Goal: Task Accomplishment & Management: Manage account settings

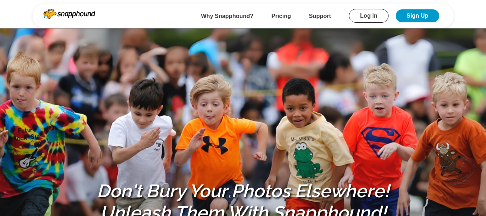
click at [377, 17] on link "Log In" at bounding box center [369, 16] width 40 height 14
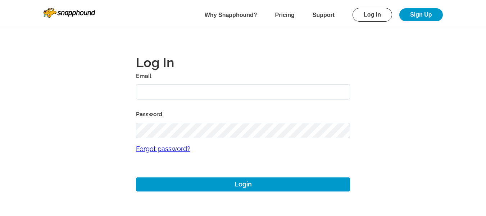
type input "[EMAIL_ADDRESS][DOMAIN_NAME]"
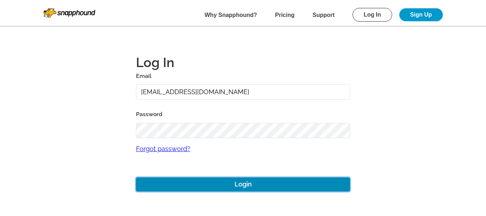
click at [224, 182] on button "Login" at bounding box center [243, 184] width 215 height 14
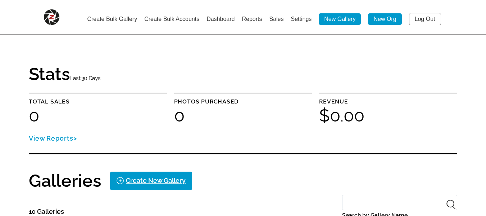
click at [186, 19] on link "Create Bulk Accounts" at bounding box center [171, 19] width 55 height 6
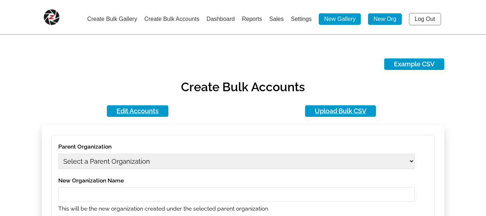
type input "[EMAIL_ADDRESS][DOMAIN_NAME]"
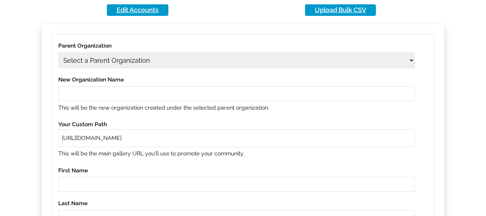
scroll to position [108, 0]
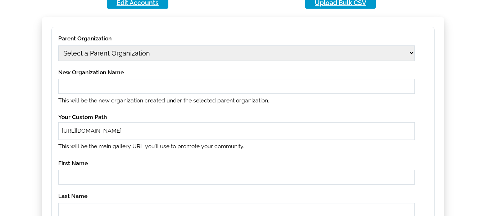
click at [154, 52] on select "Select a Parent Organization" at bounding box center [236, 52] width 357 height 15
select select "41"
click at [58, 45] on select "Select a Parent Organization 12aug09 12aug10 1979 Class Act Productions 1979 Cl…" at bounding box center [236, 52] width 357 height 15
click at [125, 86] on input "text" at bounding box center [236, 86] width 357 height 15
click at [83, 87] on input "ghsatst" at bounding box center [236, 86] width 357 height 15
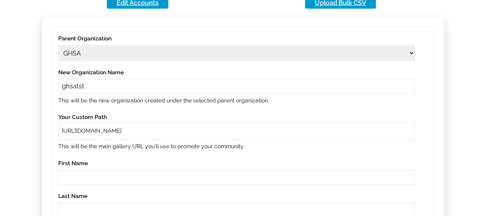
click at [83, 87] on input "ghsatst" at bounding box center [236, 86] width 357 height 15
type input "ghsatst"
click at [143, 126] on div "https://snapphound.com/" at bounding box center [236, 130] width 357 height 17
click at [143, 131] on input "text" at bounding box center [269, 131] width 283 height 8
paste input "ghsatst"
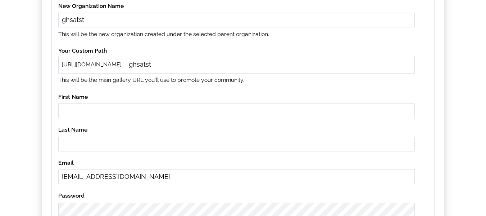
scroll to position [180, 0]
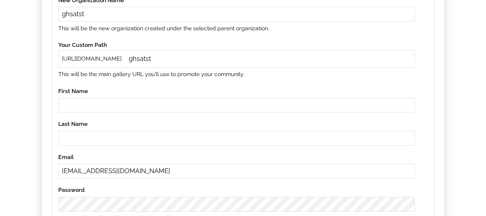
type input "ghsatst"
click at [88, 102] on input "text" at bounding box center [236, 105] width 357 height 15
type input "tst"
click at [90, 135] on input "text" at bounding box center [236, 138] width 357 height 15
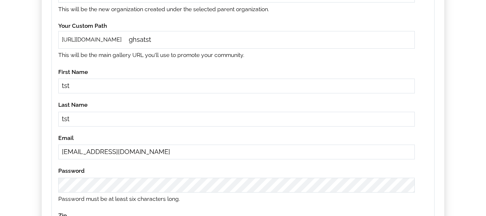
scroll to position [216, 0]
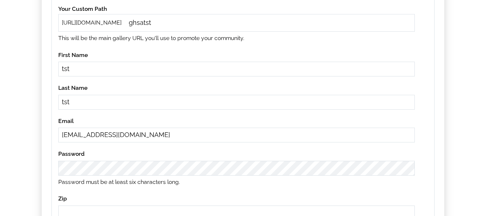
type input "tst"
click at [169, 136] on input "[EMAIL_ADDRESS][DOMAIN_NAME]" at bounding box center [236, 134] width 357 height 15
type input "[EMAIL_ADDRESS][DOMAIN_NAME]"
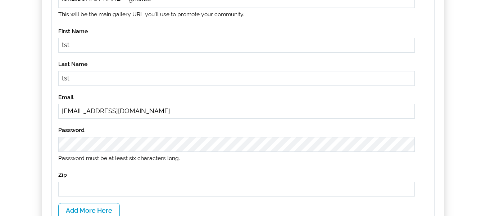
scroll to position [288, 0]
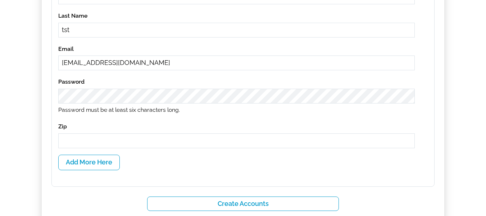
click at [102, 137] on input "text" at bounding box center [236, 140] width 357 height 15
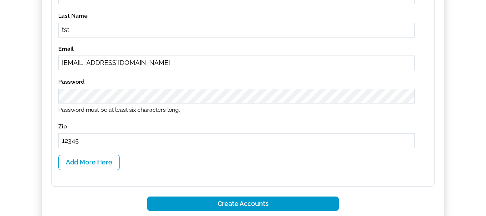
type input "12345"
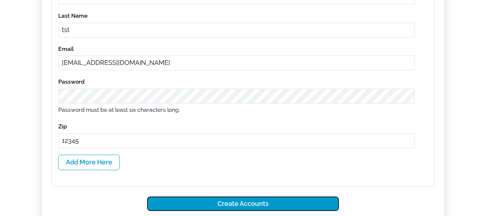
click at [253, 205] on button "Create Accounts" at bounding box center [243, 203] width 192 height 15
select select
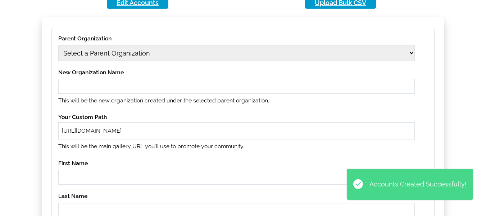
scroll to position [0, 0]
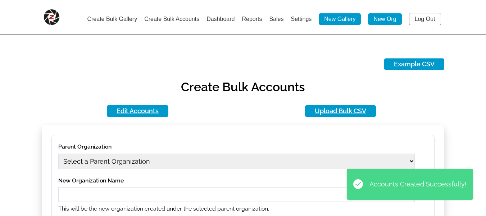
click at [422, 20] on link "Log Out" at bounding box center [425, 19] width 32 height 12
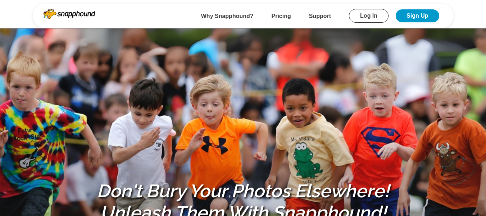
click at [367, 16] on link "Log In" at bounding box center [369, 16] width 40 height 14
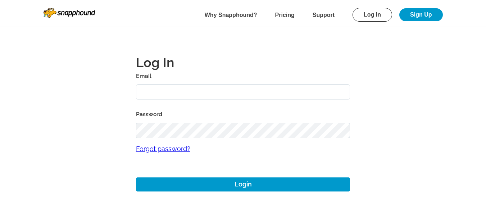
type input "[EMAIL_ADDRESS][DOMAIN_NAME]"
click at [237, 94] on input "[EMAIL_ADDRESS][DOMAIN_NAME]" at bounding box center [243, 91] width 215 height 15
type input "[EMAIL_ADDRESS][DOMAIN_NAME]"
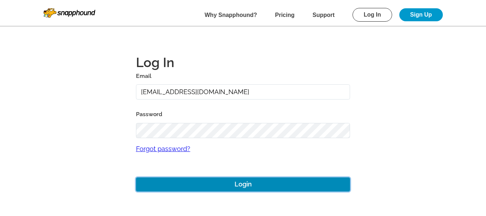
click at [247, 177] on button "Login" at bounding box center [243, 184] width 215 height 14
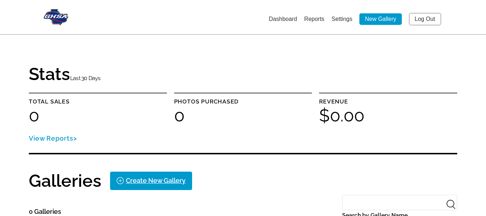
click at [341, 18] on link "Settings" at bounding box center [342, 19] width 21 height 6
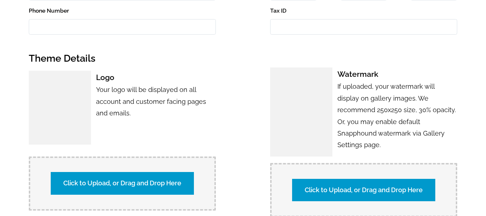
scroll to position [396, 0]
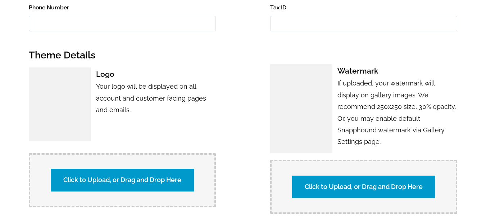
click at [156, 179] on label "Click to Upload, or Drag and Drop Here" at bounding box center [122, 180] width 143 height 22
click at [181, 179] on input "Click to Upload, or Drag and Drop Here" at bounding box center [248, 179] width 135 height 10
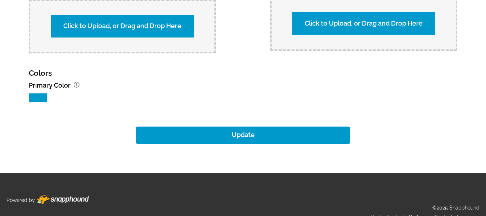
scroll to position [786, 0]
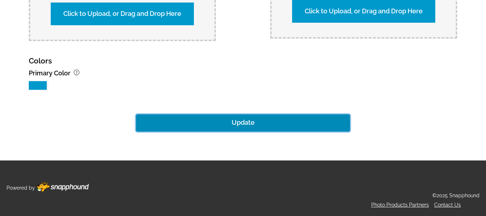
click at [235, 120] on button "Update" at bounding box center [243, 122] width 215 height 17
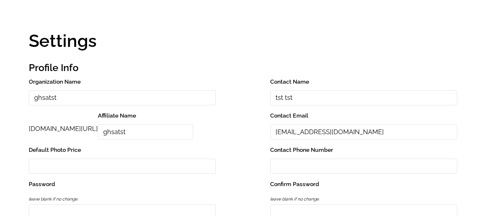
scroll to position [0, 0]
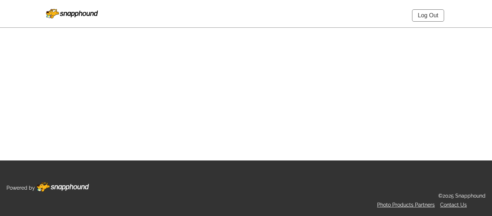
click at [427, 13] on link "Log Out" at bounding box center [428, 15] width 32 height 12
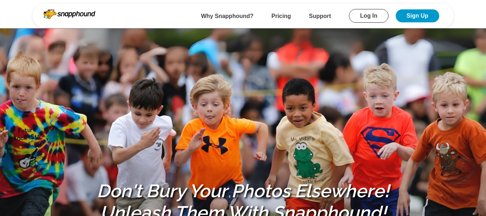
click at [372, 15] on link "Log In" at bounding box center [369, 16] width 40 height 14
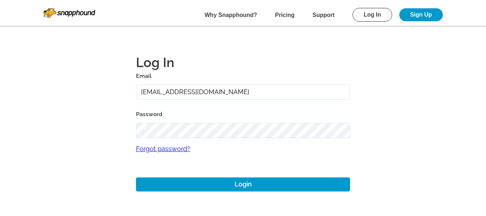
click at [233, 91] on input "[EMAIL_ADDRESS][DOMAIN_NAME]" at bounding box center [243, 91] width 215 height 15
type input "[EMAIL_ADDRESS][DOMAIN_NAME]"
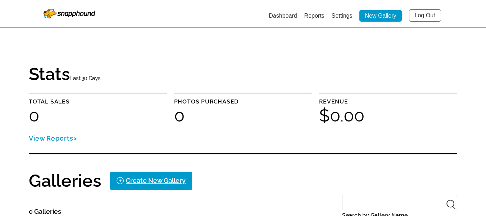
click at [345, 15] on link "Settings" at bounding box center [342, 16] width 21 height 6
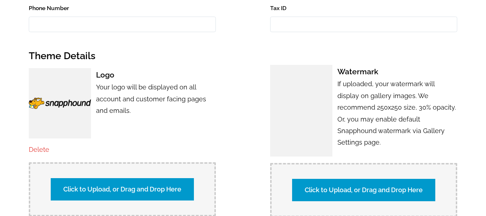
scroll to position [396, 0]
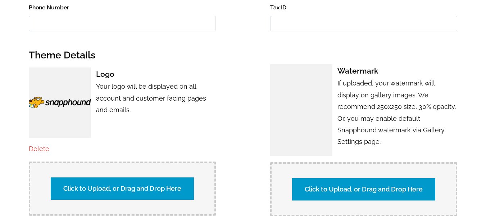
click at [45, 148] on link "Delete" at bounding box center [39, 149] width 21 height 8
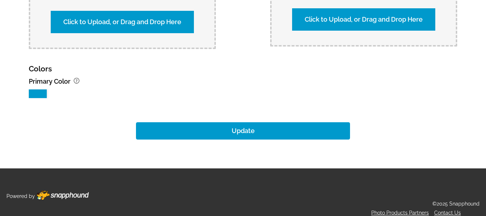
scroll to position [763, 0]
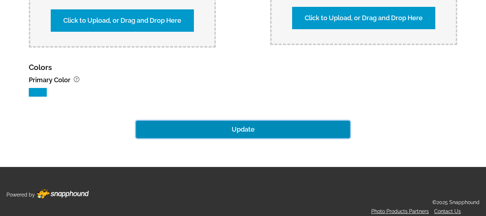
click at [237, 130] on button "Update" at bounding box center [243, 129] width 215 height 17
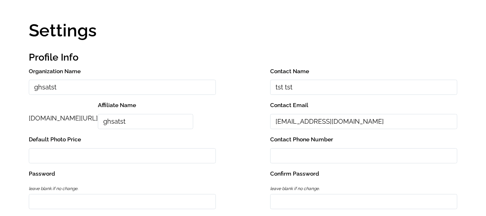
scroll to position [0, 0]
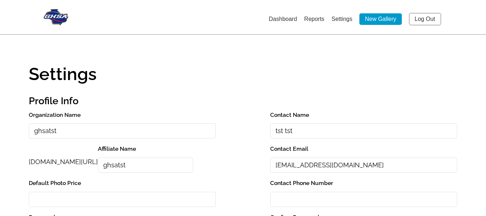
click at [434, 18] on link "Log Out" at bounding box center [425, 19] width 32 height 12
